Goal: Check status: Check status

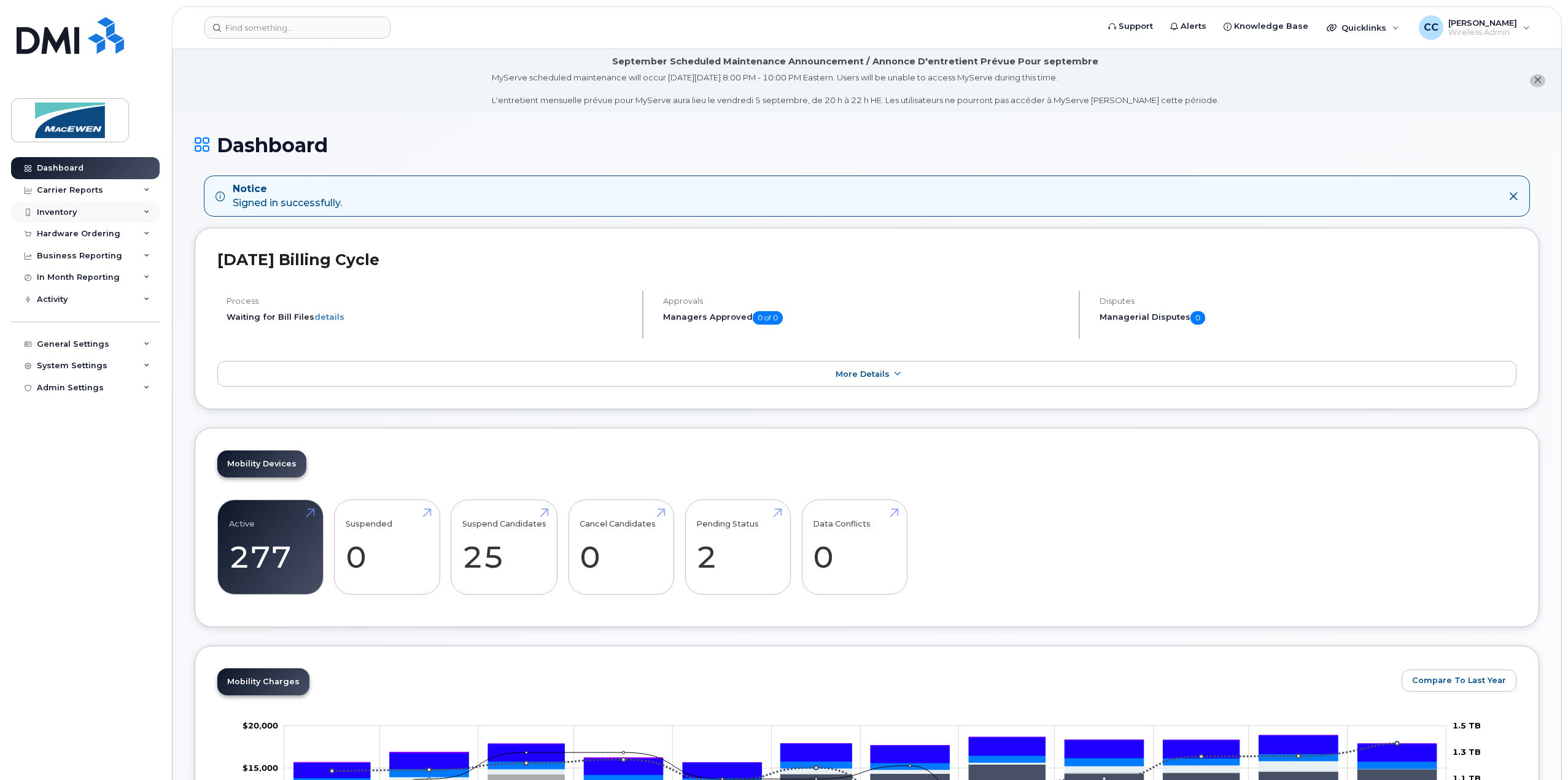
click at [51, 207] on div "Inventory" at bounding box center [57, 212] width 40 height 10
click at [52, 231] on div "Mobility Devices" at bounding box center [77, 235] width 69 height 11
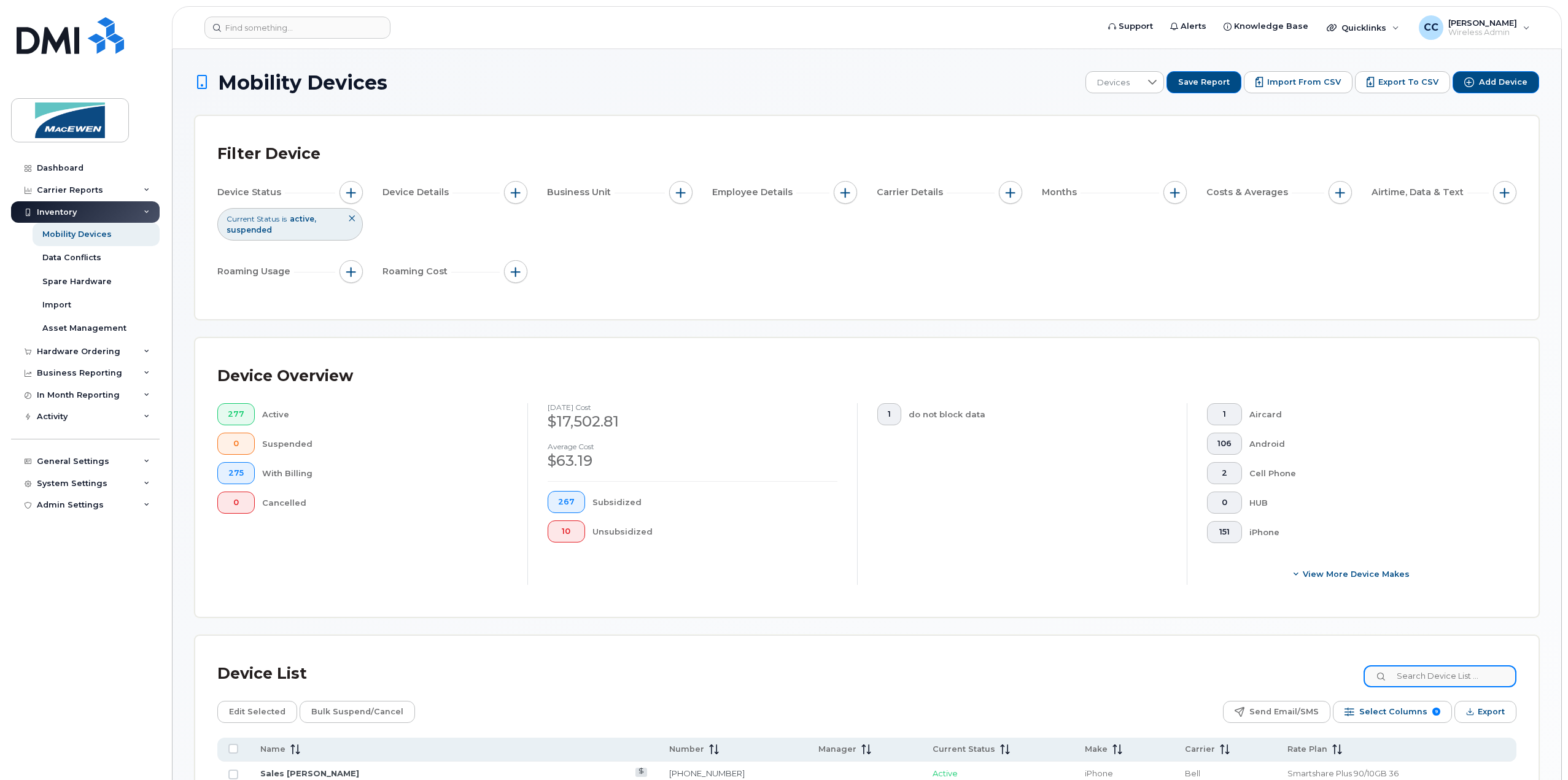
click at [1438, 668] on input at bounding box center [1439, 676] width 153 height 22
type input "6124"
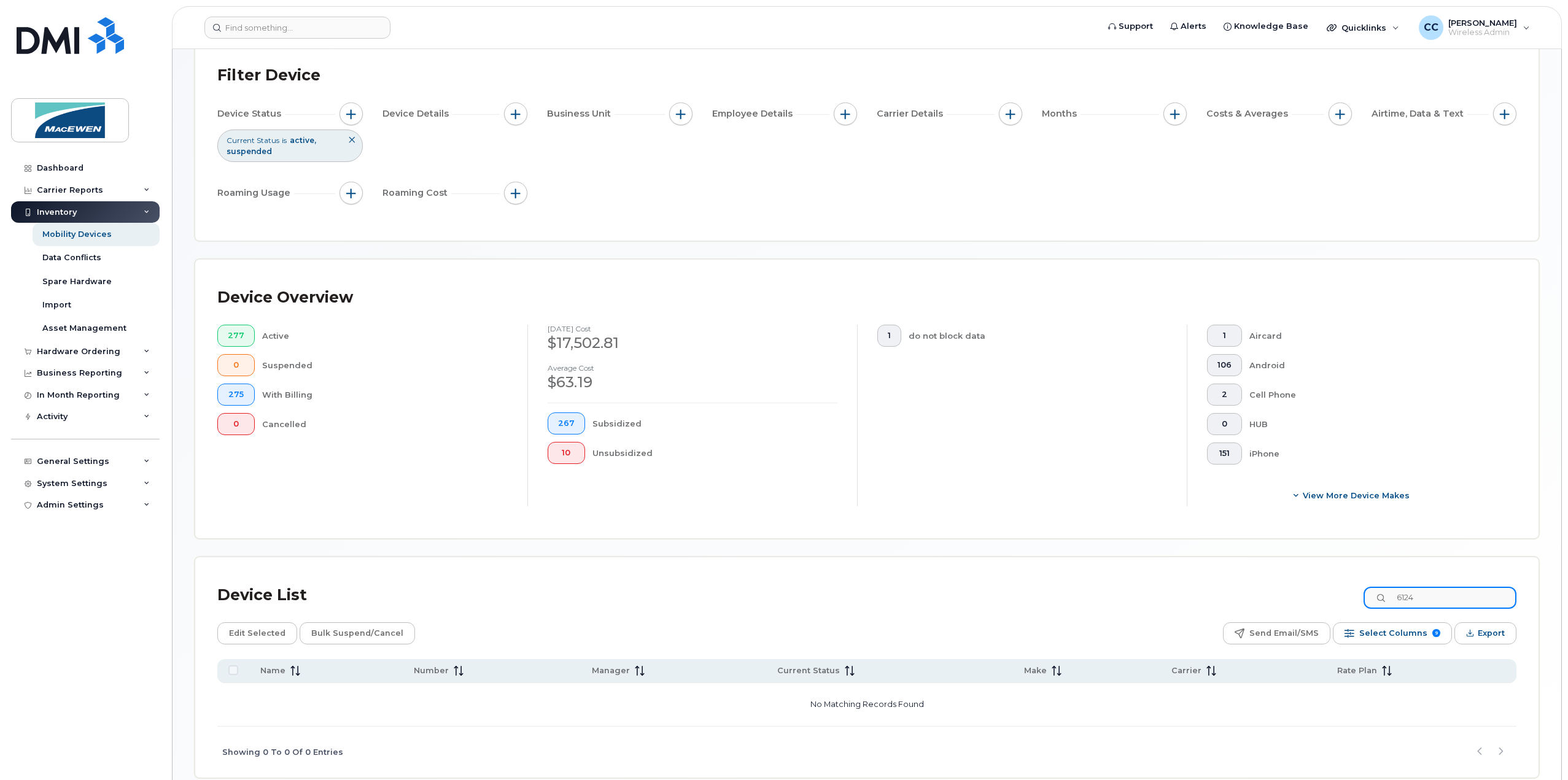
scroll to position [135, 0]
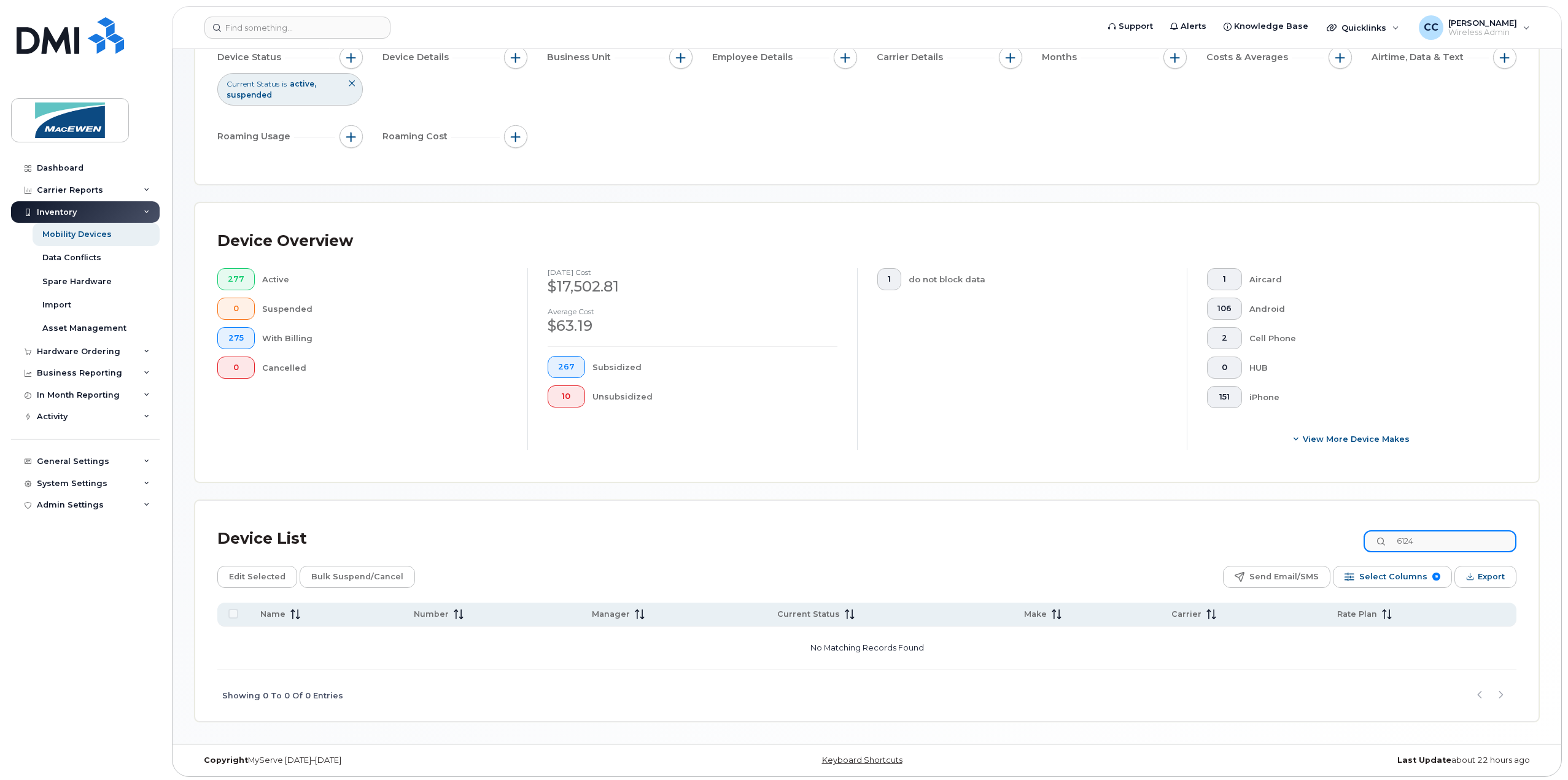
click at [1433, 540] on input "6124" at bounding box center [1439, 541] width 153 height 22
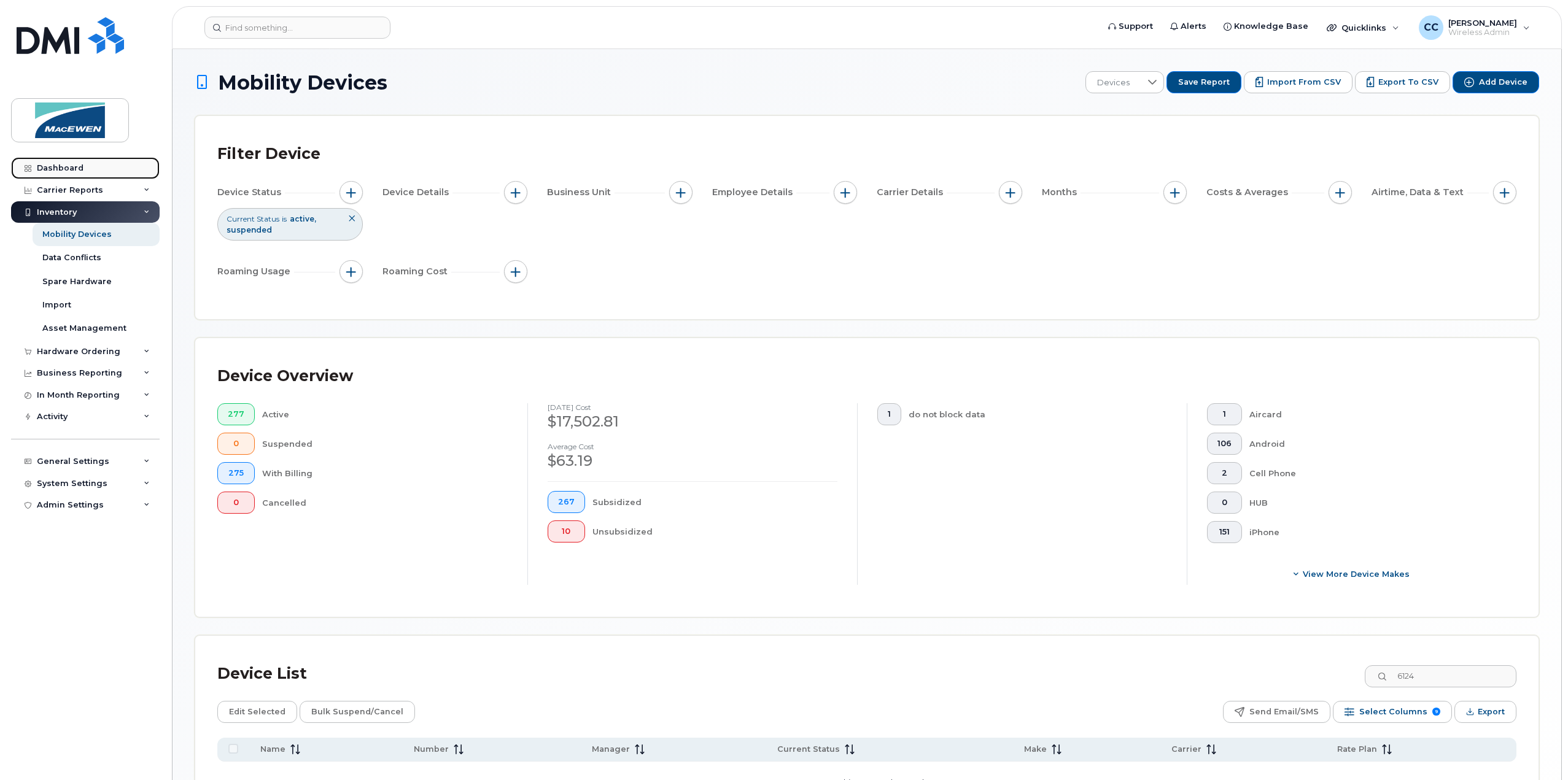
click at [65, 171] on div "Dashboard" at bounding box center [60, 168] width 47 height 10
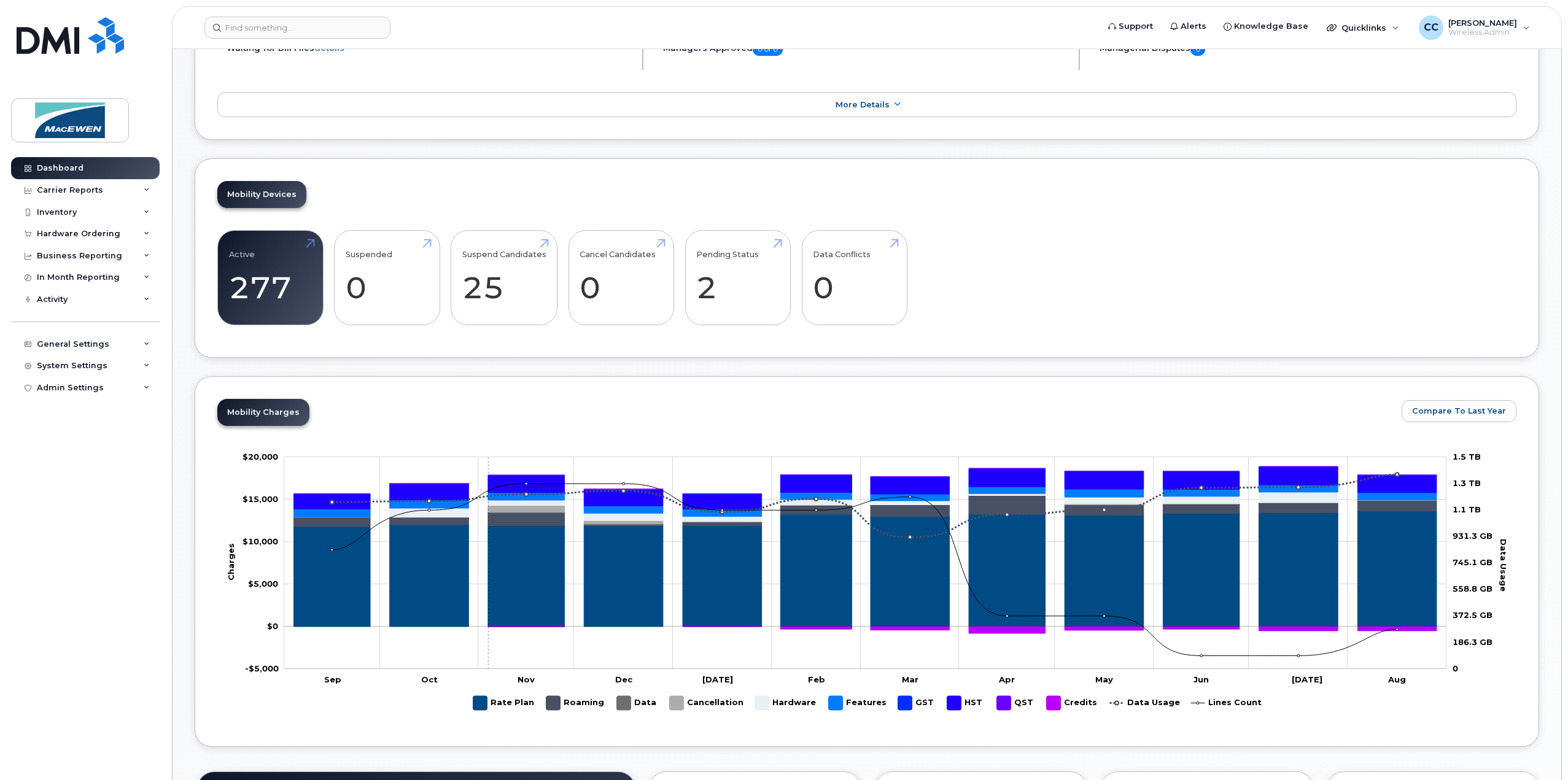
scroll to position [245, 0]
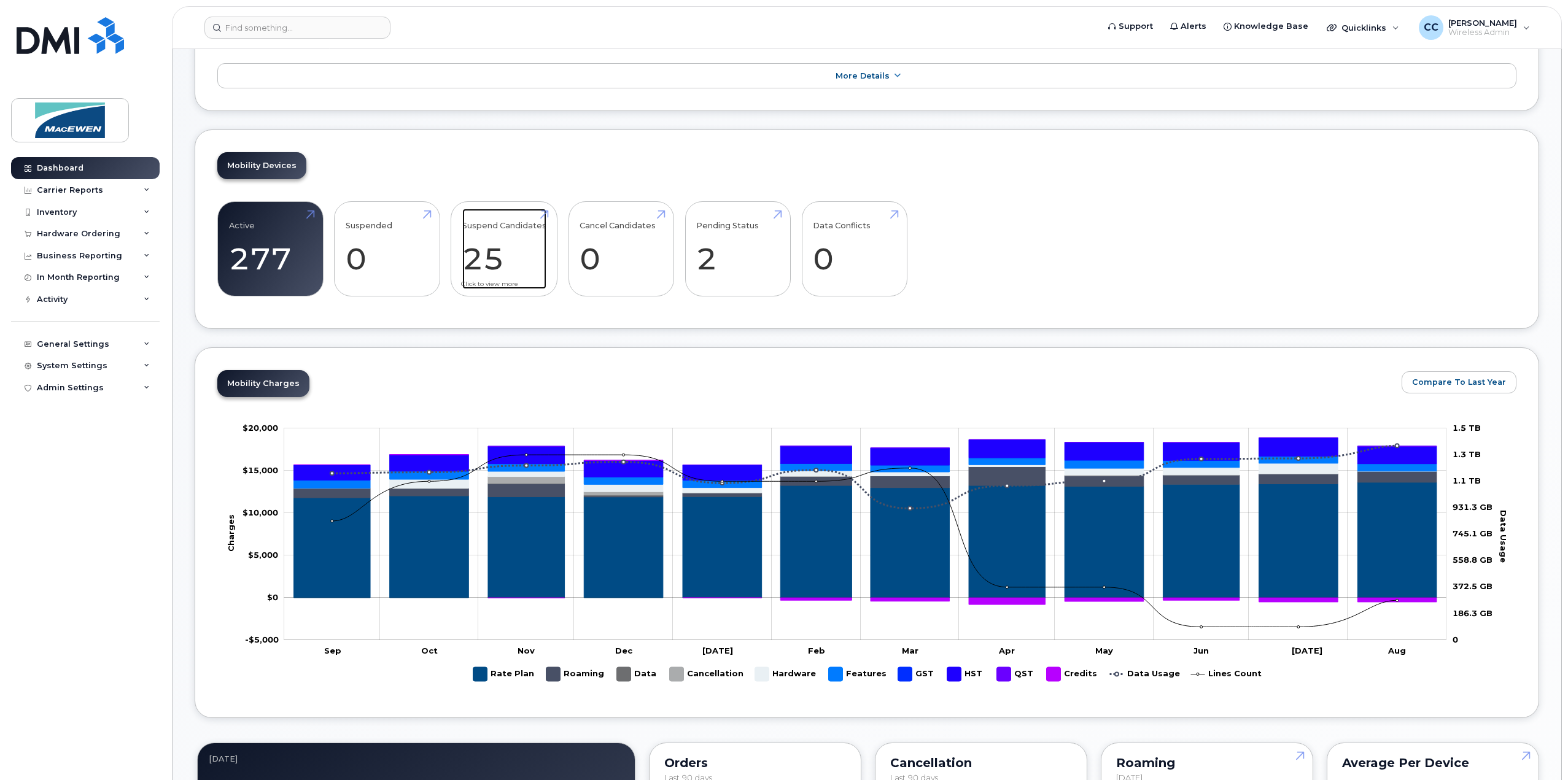
click at [483, 219] on link "Suspend Candidates 25" at bounding box center [504, 249] width 84 height 81
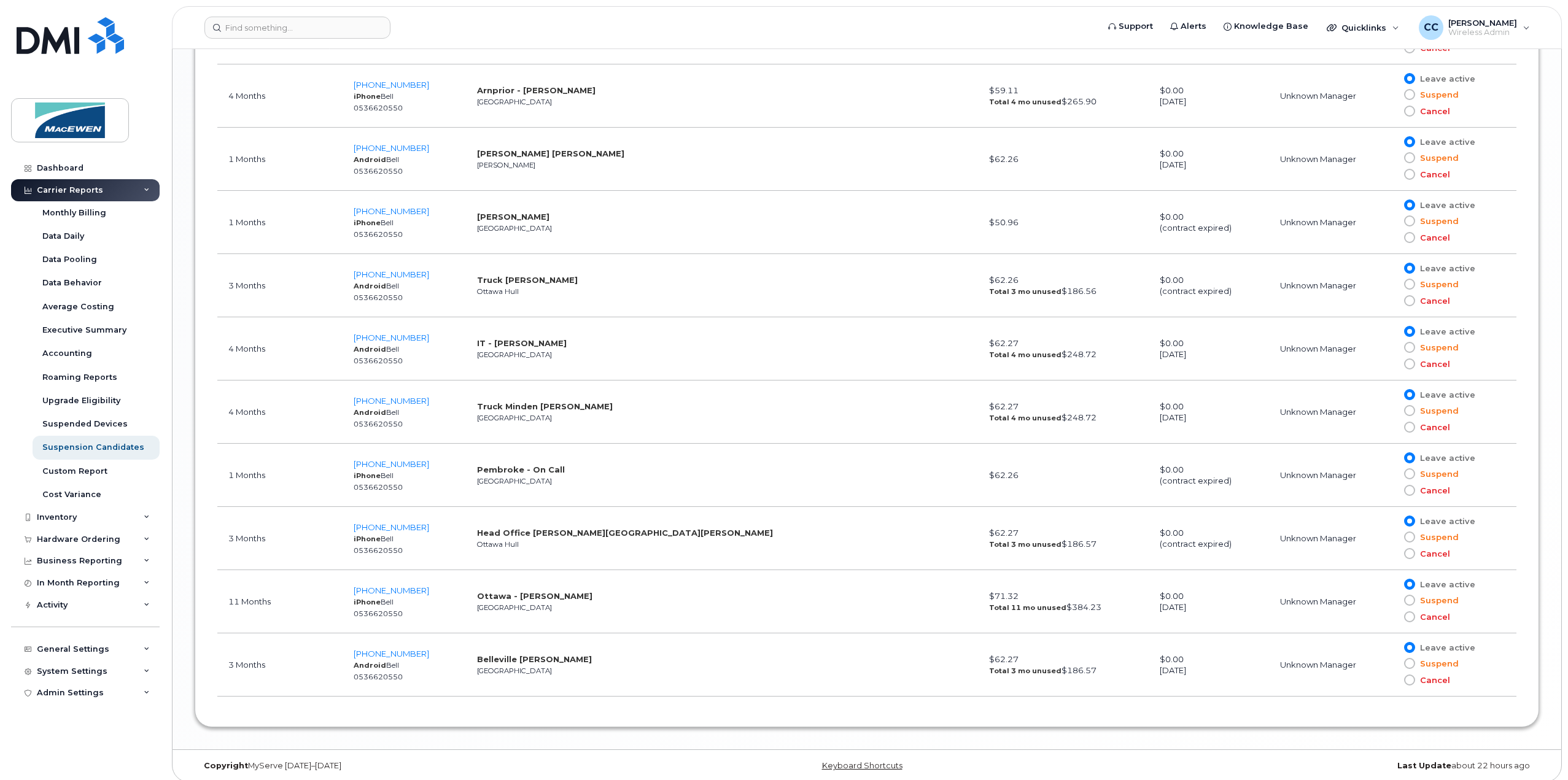
scroll to position [1722, 0]
click at [419, 332] on span "613-551-2279" at bounding box center [391, 337] width 75 height 10
